Goal: Task Accomplishment & Management: Manage account settings

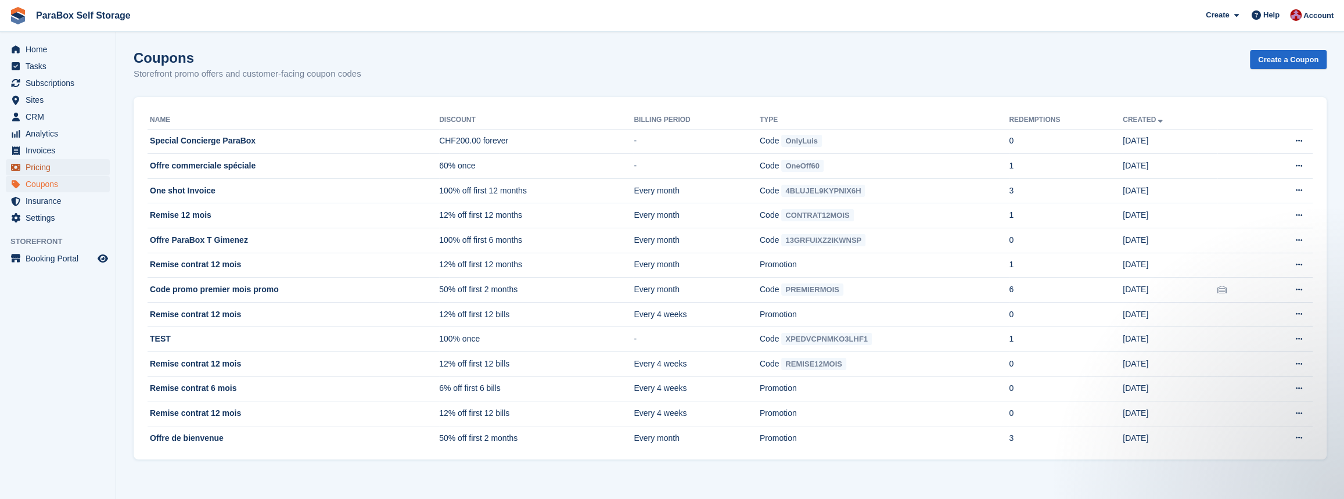
click at [45, 163] on span "Pricing" at bounding box center [61, 167] width 70 height 16
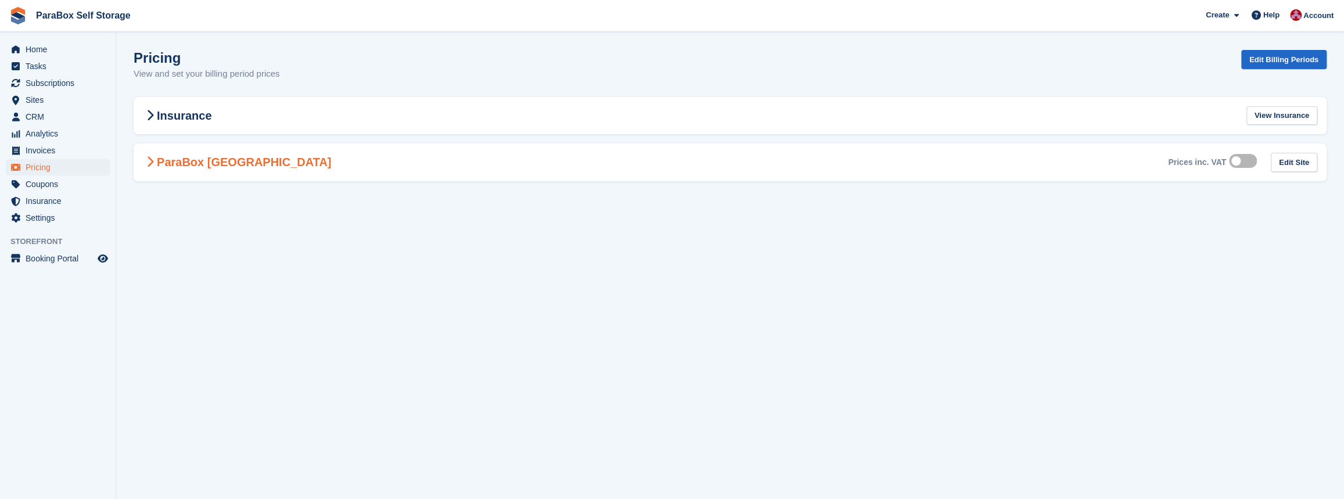
click at [156, 168] on h2 "ParaBox [GEOGRAPHIC_DATA]" at bounding box center [237, 162] width 188 height 14
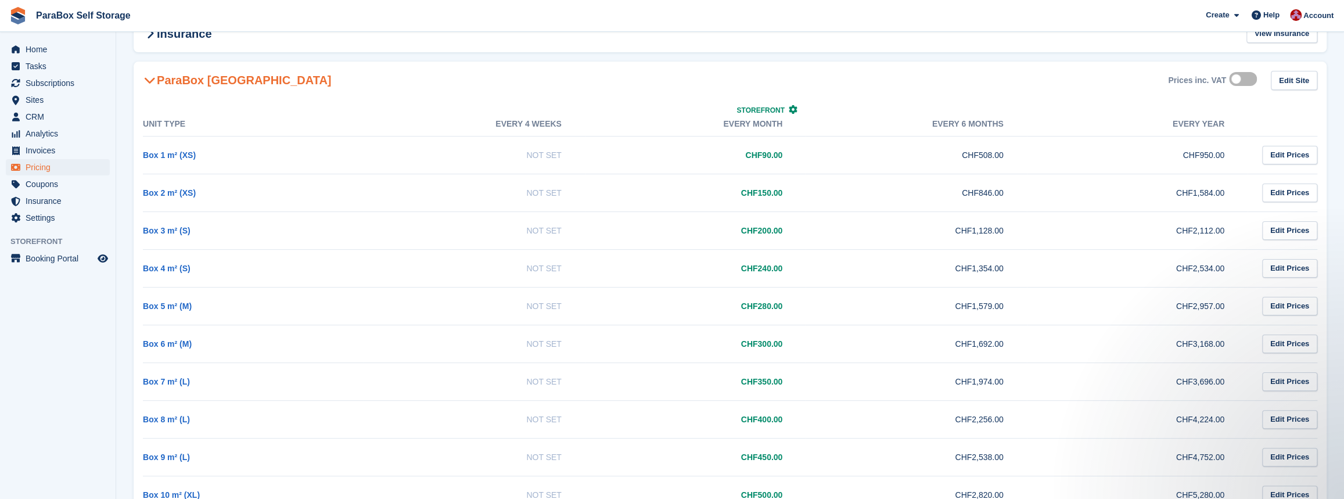
scroll to position [52, 0]
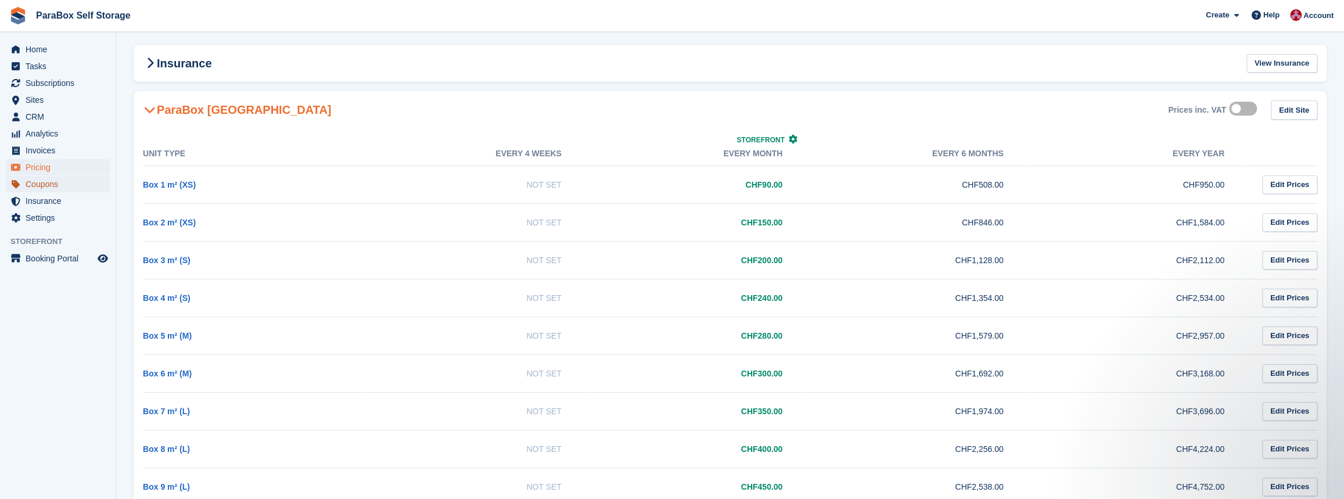
click at [59, 188] on span "Coupons" at bounding box center [61, 184] width 70 height 16
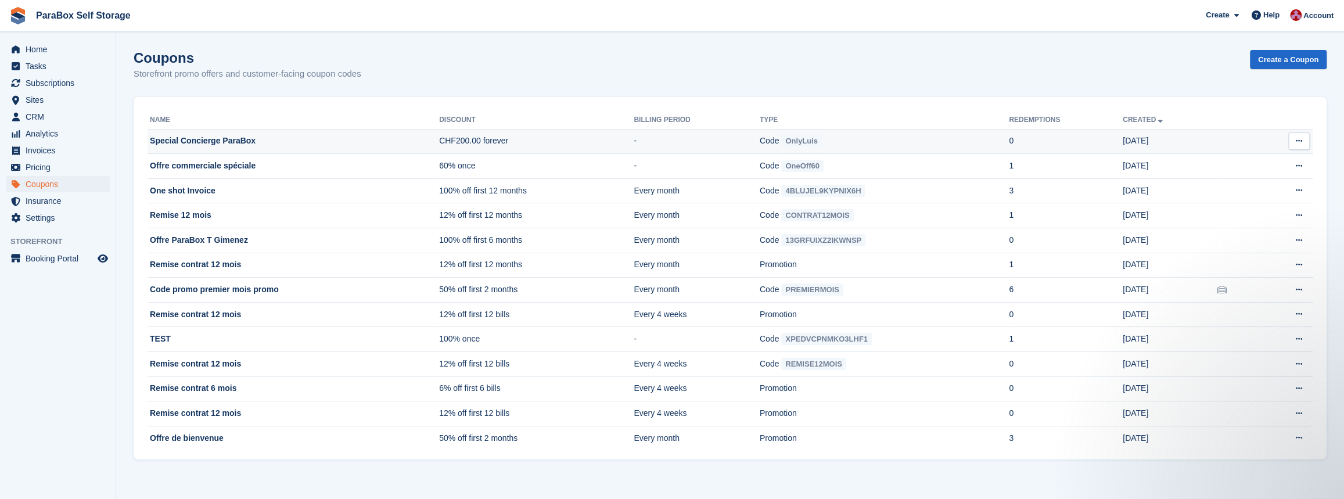
click at [1293, 142] on button at bounding box center [1298, 140] width 21 height 17
click at [1249, 192] on p "Edit coupon" at bounding box center [1254, 193] width 101 height 15
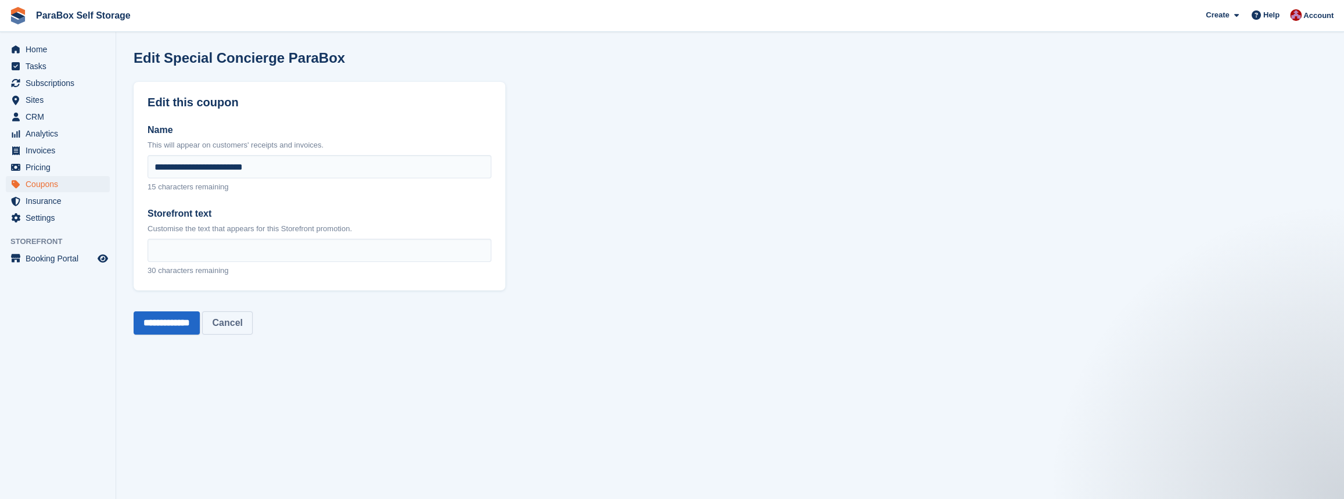
click at [249, 322] on link "Cancel" at bounding box center [227, 322] width 50 height 23
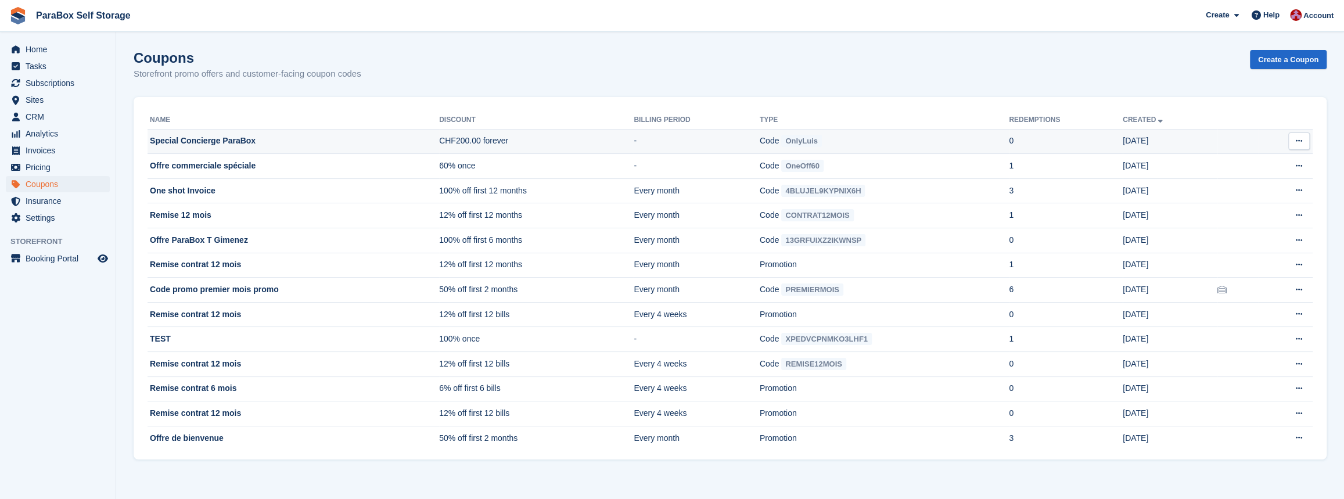
click at [1300, 141] on icon at bounding box center [1299, 141] width 6 height 8
click at [1245, 216] on p "Delete coupon" at bounding box center [1254, 218] width 101 height 15
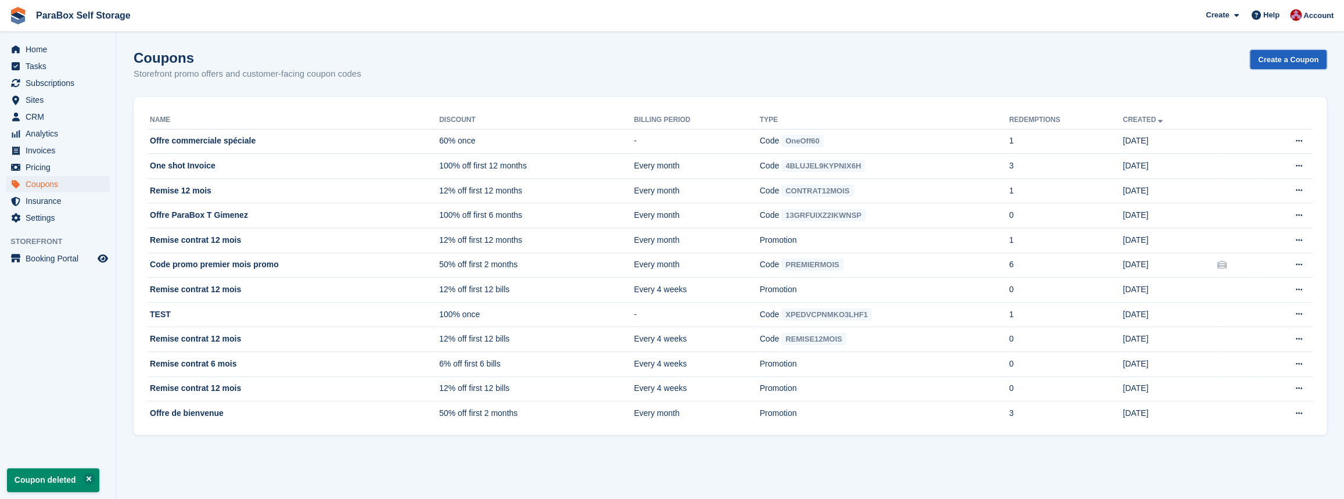
click at [1275, 56] on link "Create a Coupon" at bounding box center [1288, 59] width 77 height 19
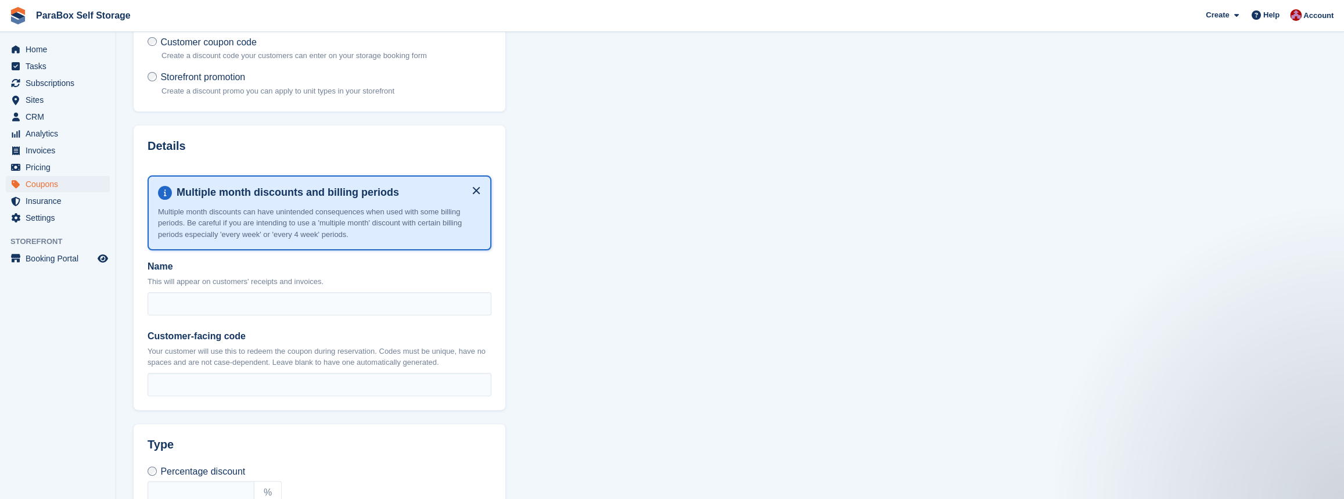
scroll to position [105, 0]
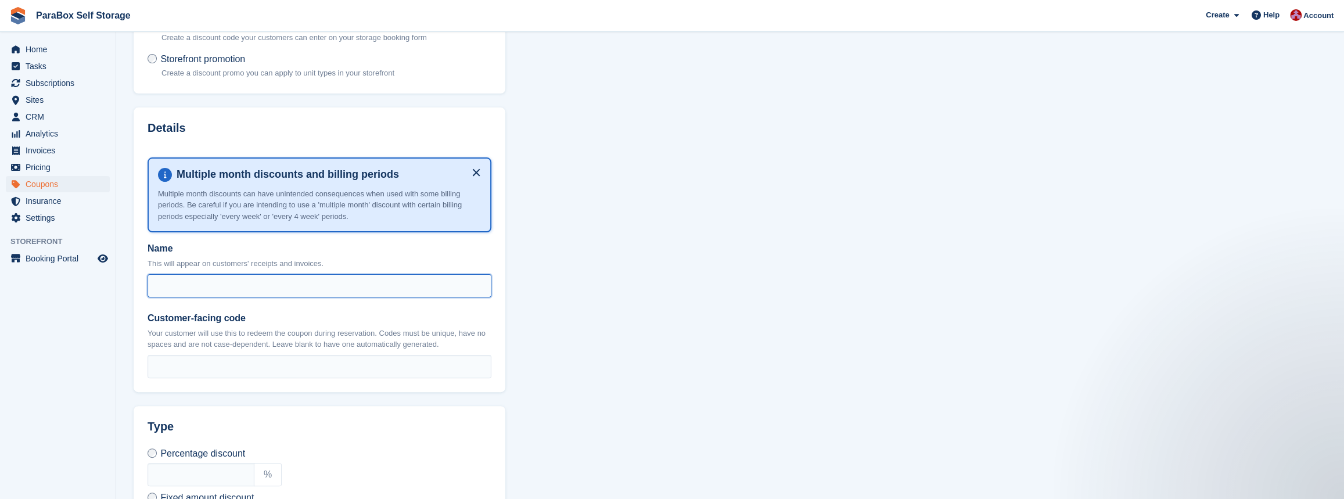
click at [243, 282] on input "Name" at bounding box center [320, 285] width 344 height 23
drag, startPoint x: 270, startPoint y: 284, endPoint x: 89, endPoint y: 277, distance: 180.8
click at [89, 277] on div "Home Tasks Subscriptions Subscriptions Subscriptions Contracts Price increases …" at bounding box center [672, 376] width 1344 height 963
type input "**********"
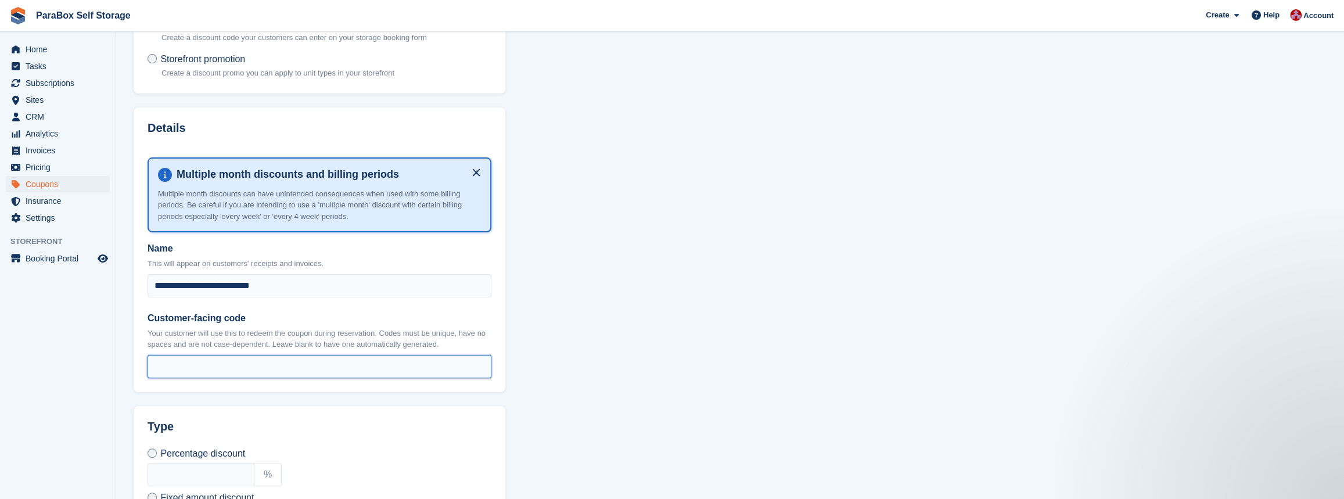
click at [209, 358] on input "Customer-facing code" at bounding box center [320, 366] width 344 height 23
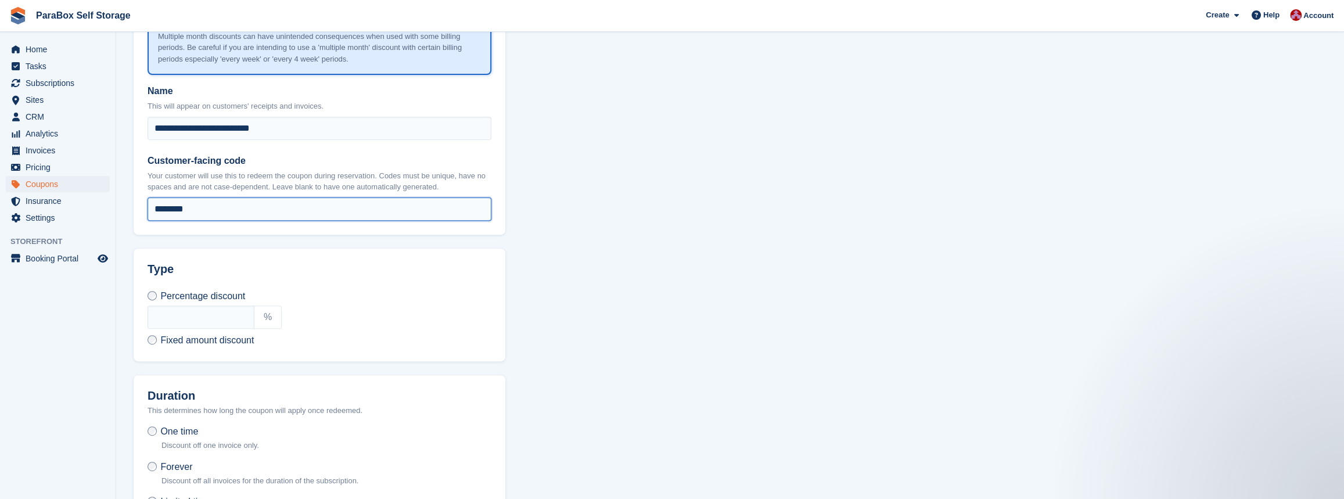
scroll to position [264, 0]
type input "********"
click at [209, 331] on input "text" at bounding box center [225, 334] width 107 height 23
click at [221, 326] on input "text" at bounding box center [225, 334] width 107 height 23
click at [222, 327] on input "text" at bounding box center [225, 334] width 107 height 23
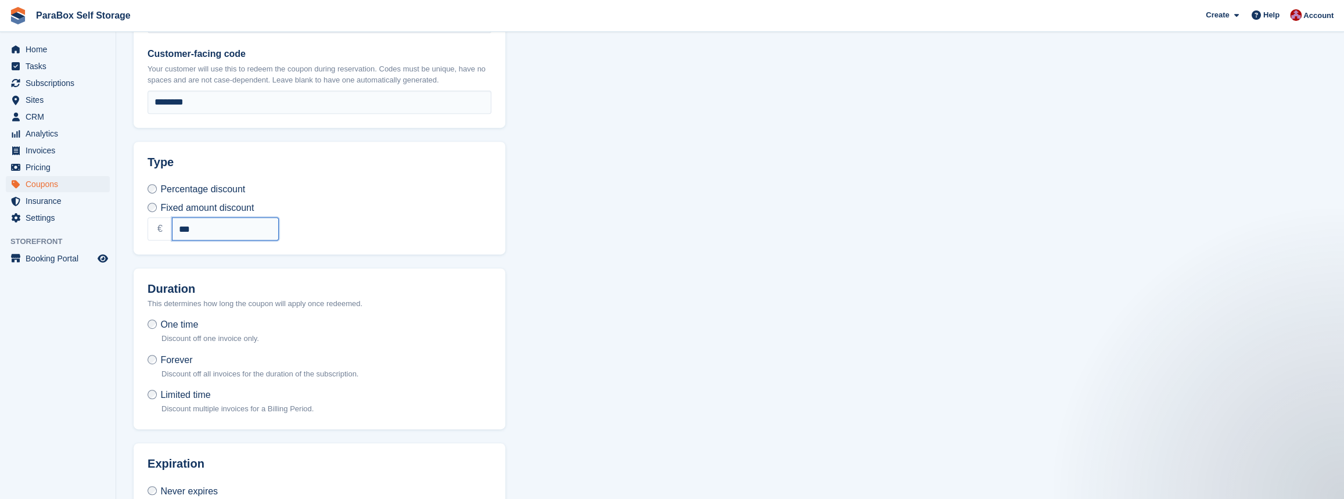
type input "***"
click at [170, 362] on span "Forever" at bounding box center [176, 360] width 32 height 10
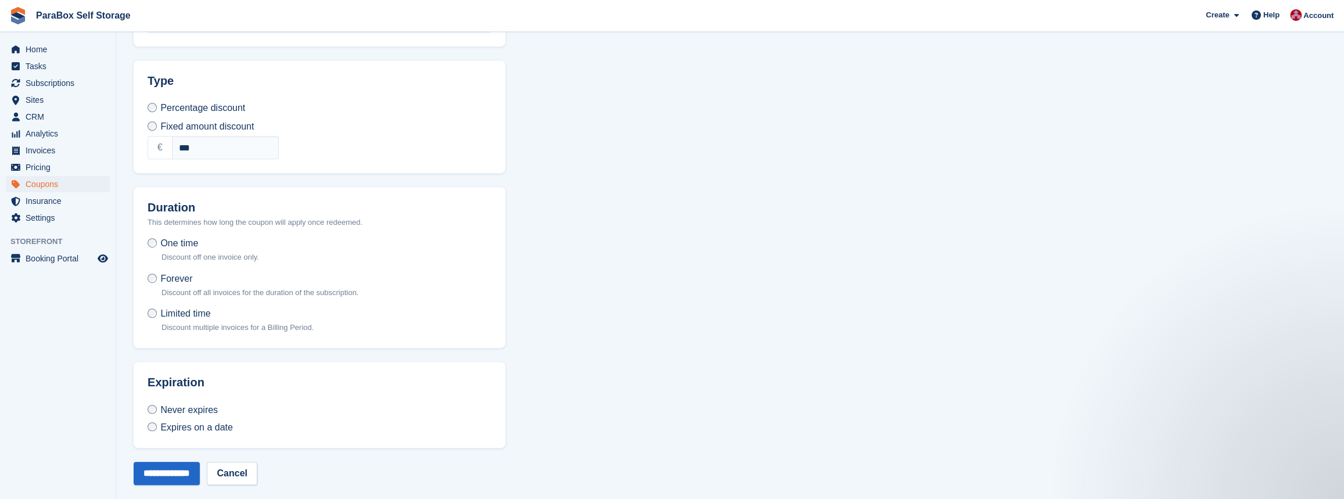
scroll to position [460, 0]
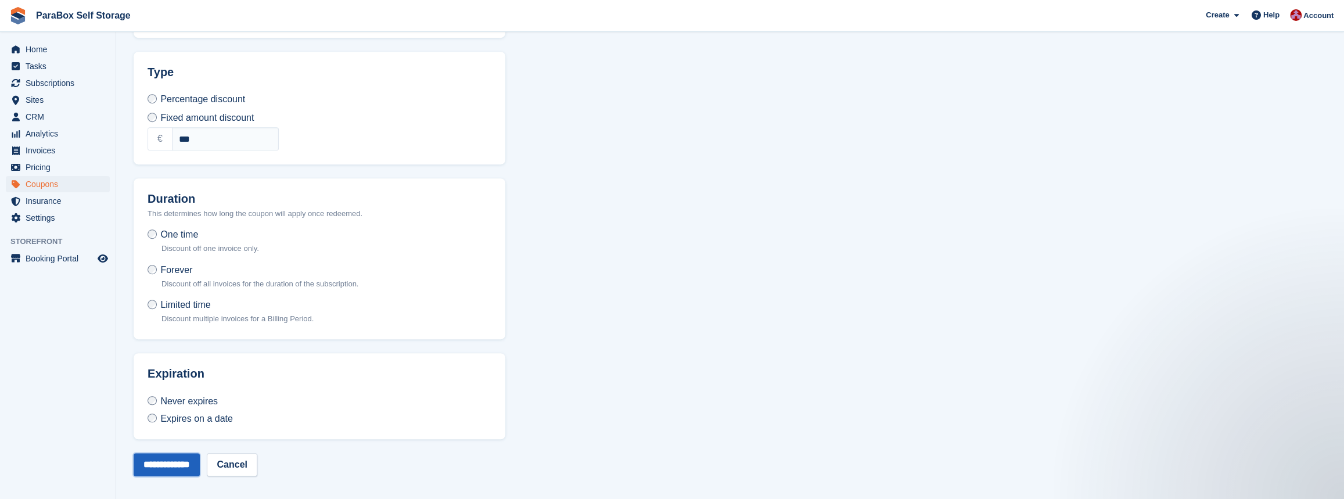
click at [198, 459] on input "**********" at bounding box center [167, 464] width 66 height 23
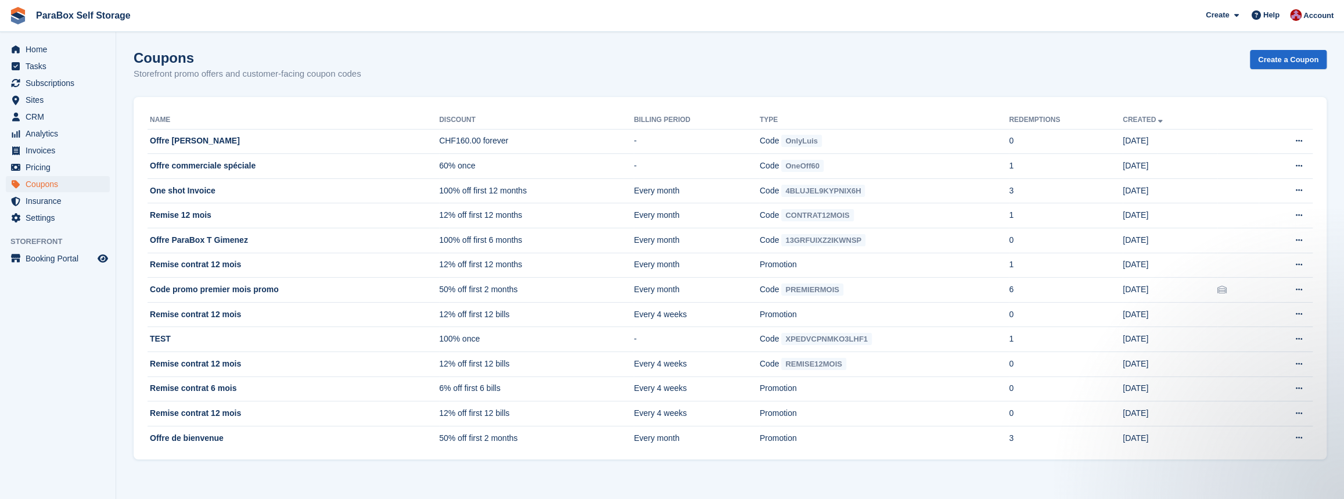
drag, startPoint x: 260, startPoint y: 141, endPoint x: 127, endPoint y: 141, distance: 132.4
click at [127, 141] on section "Coupon successfully created Coupons Storefront promo offers and customer-facing…" at bounding box center [730, 249] width 1228 height 499
click at [152, 85] on div "Coupons Storefront promo offers and customer-facing coupon codes Create a Coupon" at bounding box center [730, 72] width 1193 height 45
click at [468, 57] on div "Coupons Storefront promo offers and customer-facing coupon codes Create a Coupon" at bounding box center [730, 72] width 1193 height 45
